Goal: Find specific page/section: Find specific page/section

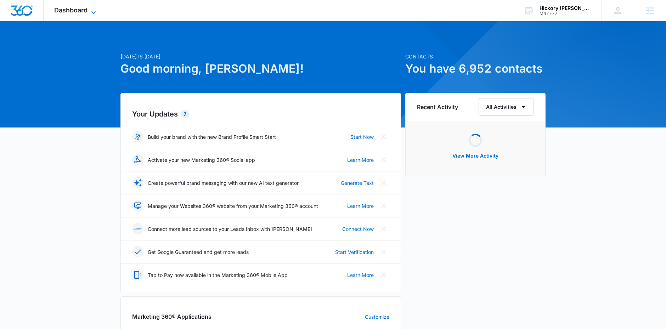
click at [66, 11] on span "Dashboard" at bounding box center [70, 9] width 33 height 7
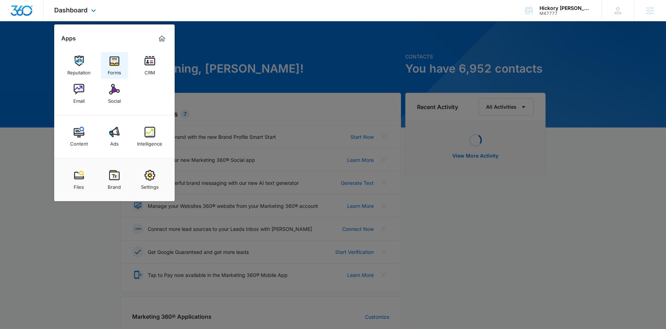
click at [114, 67] on div "Forms" at bounding box center [114, 70] width 13 height 9
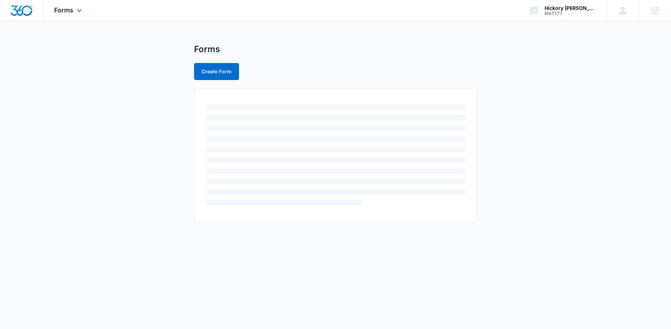
click at [70, 16] on div "Forms Apps Reputation Forms CRM Email Social Content Ads Intelligence Files Bra…" at bounding box center [69, 10] width 51 height 21
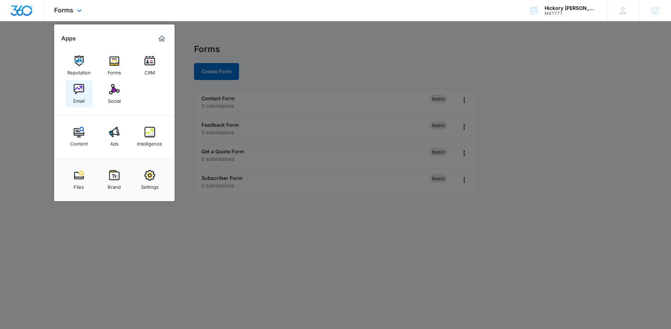
click at [78, 89] on img at bounding box center [79, 89] width 11 height 11
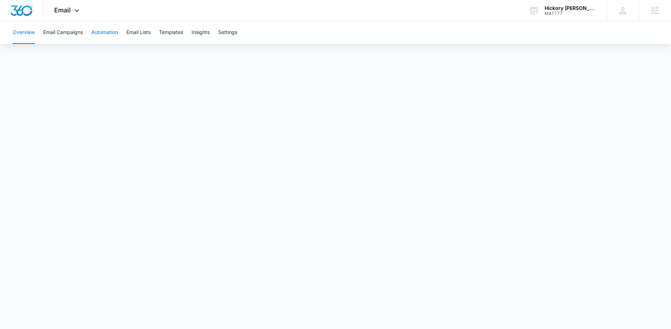
click at [113, 33] on button "Automation" at bounding box center [104, 32] width 27 height 23
